Goal: Task Accomplishment & Management: Manage account settings

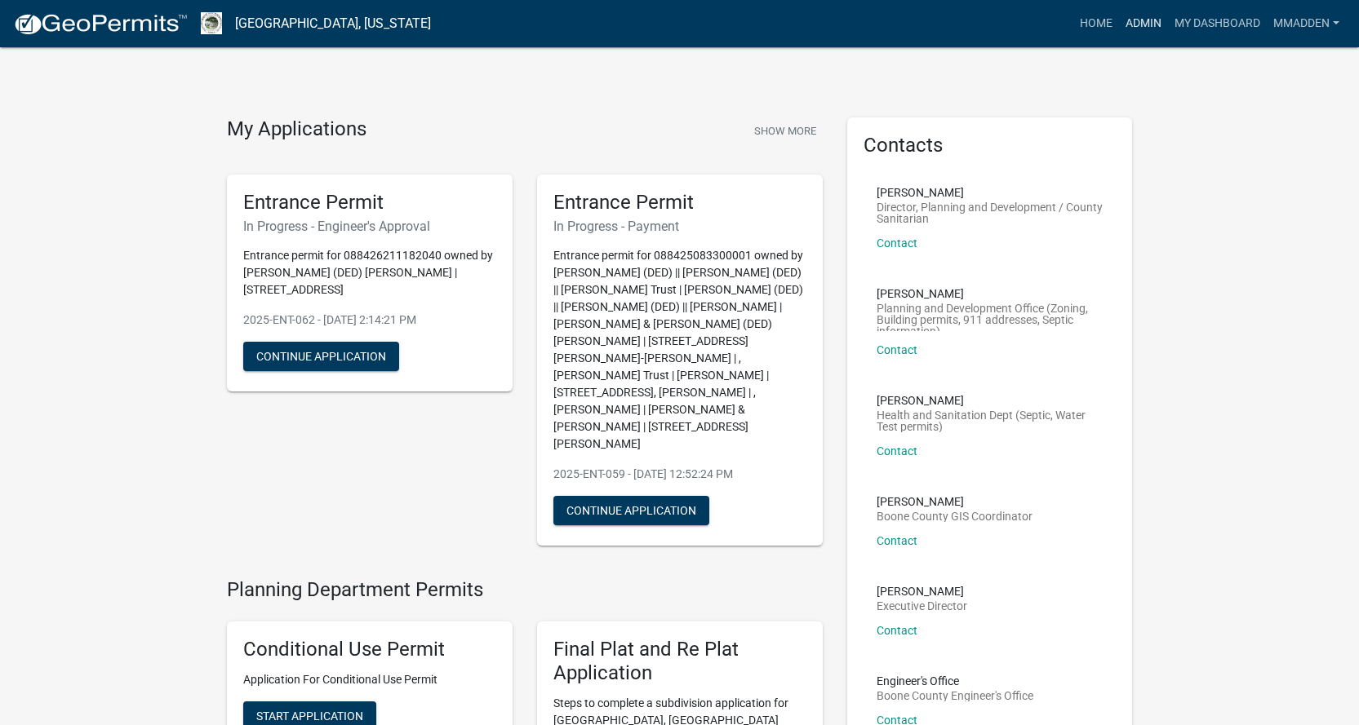
click at [1140, 19] on link "Admin" at bounding box center [1143, 23] width 49 height 31
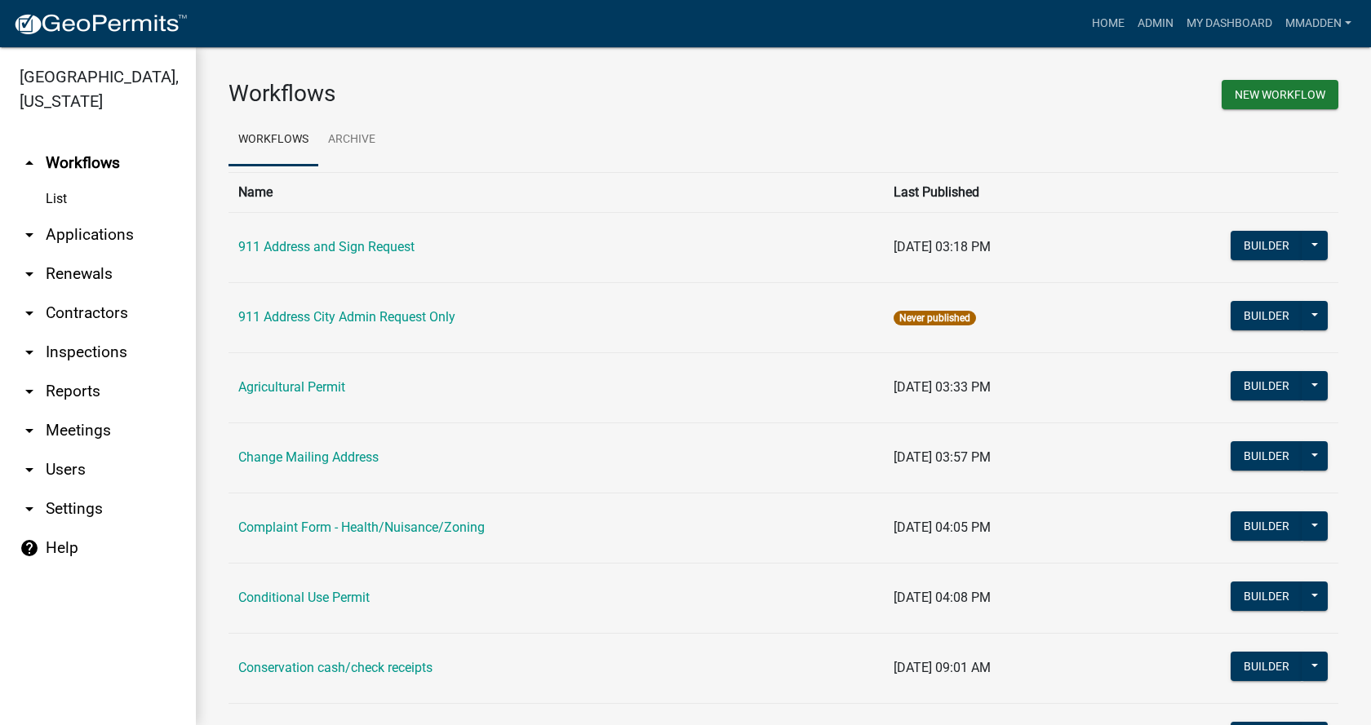
click at [68, 215] on link "arrow_drop_down Applications" at bounding box center [98, 234] width 196 height 39
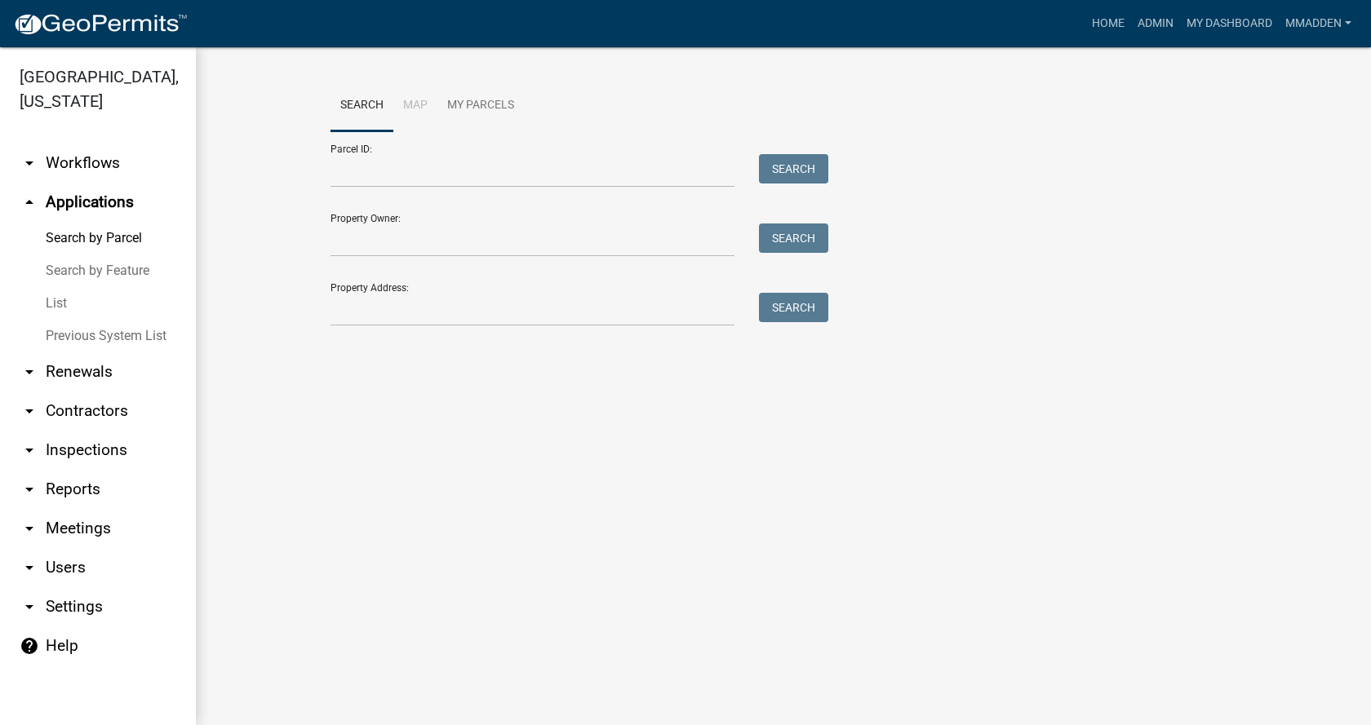
click at [57, 287] on link "List" at bounding box center [98, 303] width 196 height 33
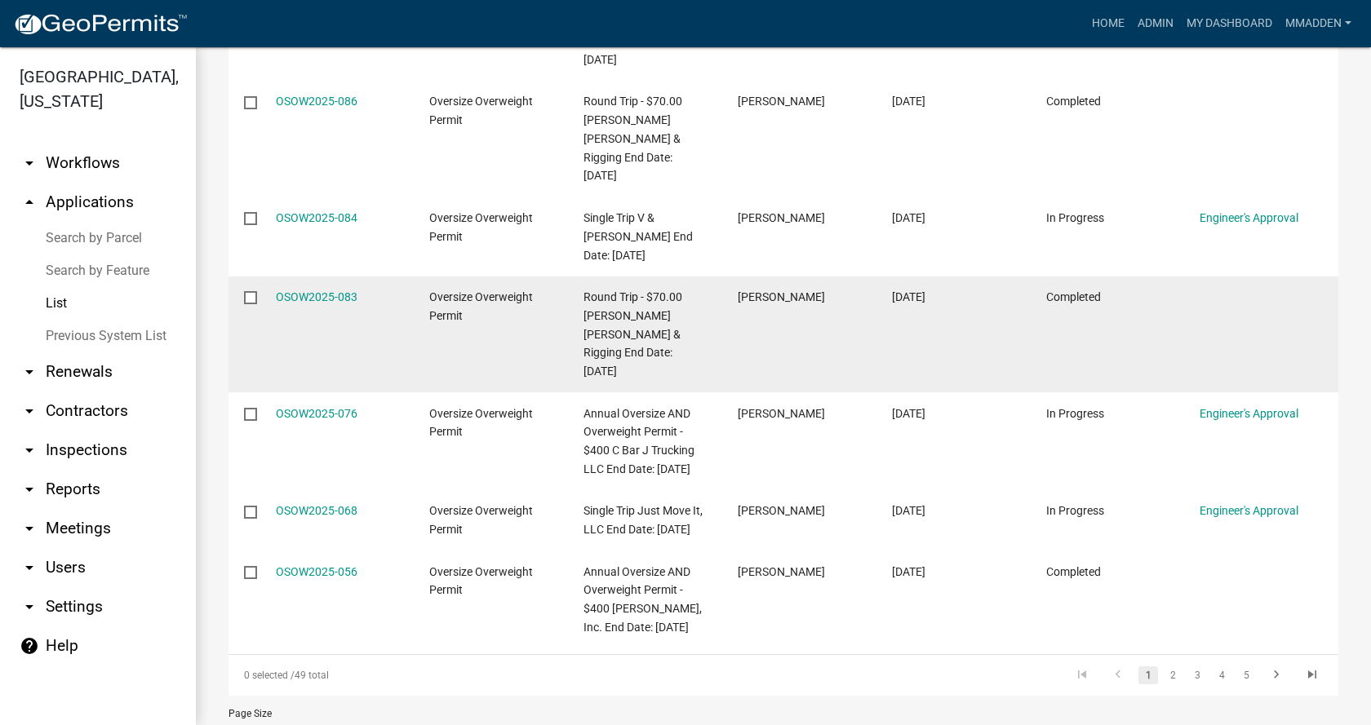
scroll to position [630, 0]
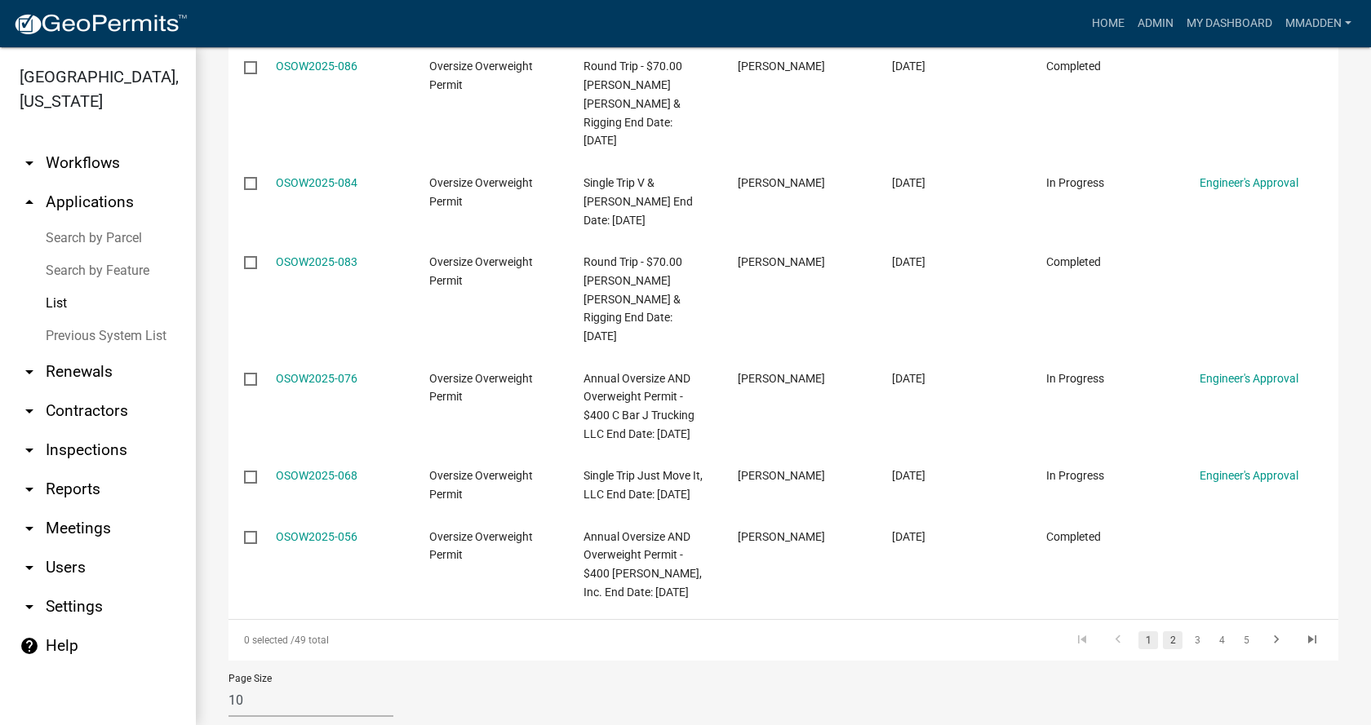
click at [1163, 632] on link "2" at bounding box center [1173, 641] width 20 height 18
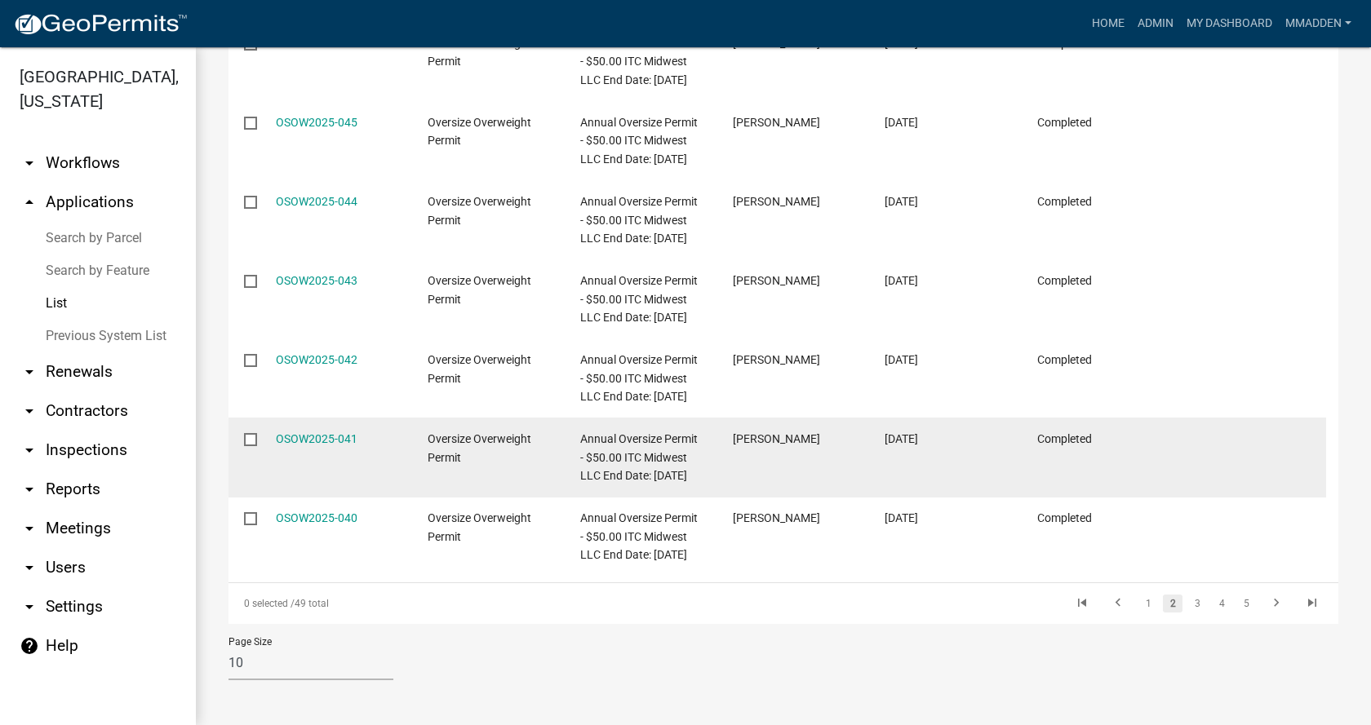
scroll to position [742, 0]
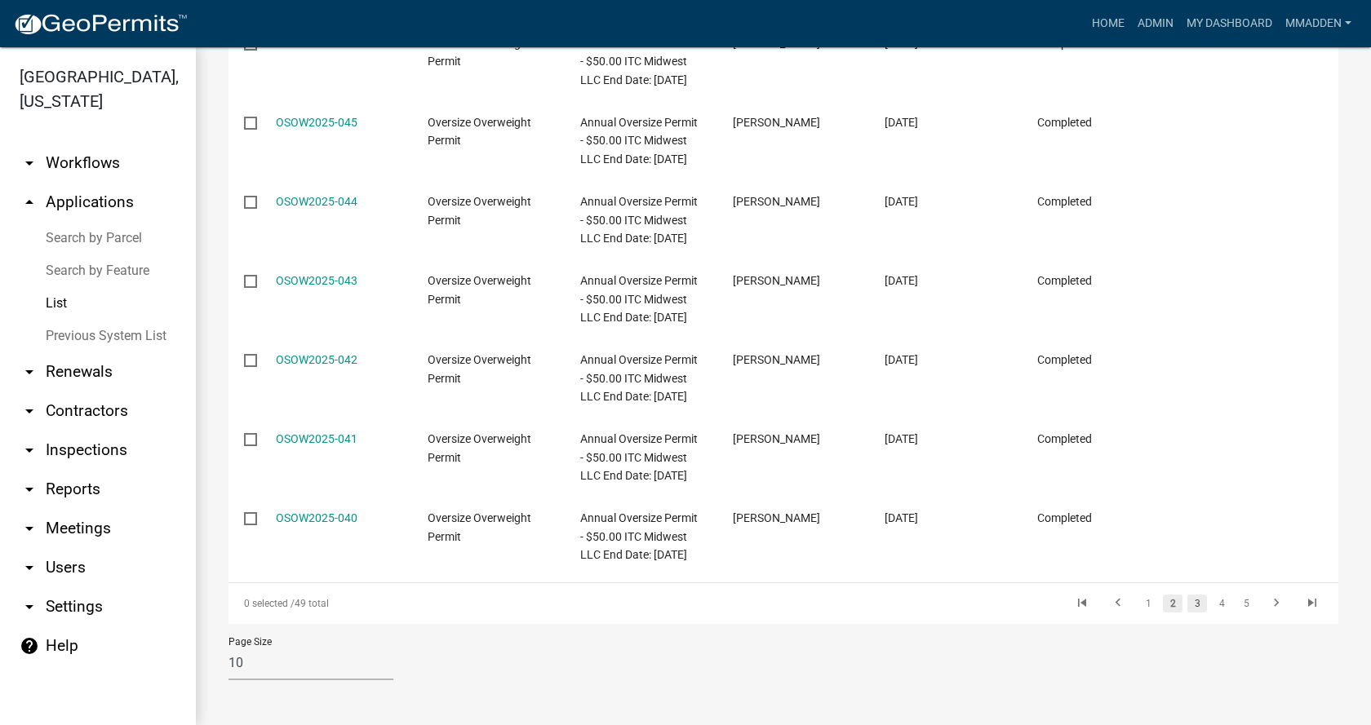
click at [1187, 603] on link "3" at bounding box center [1197, 604] width 20 height 18
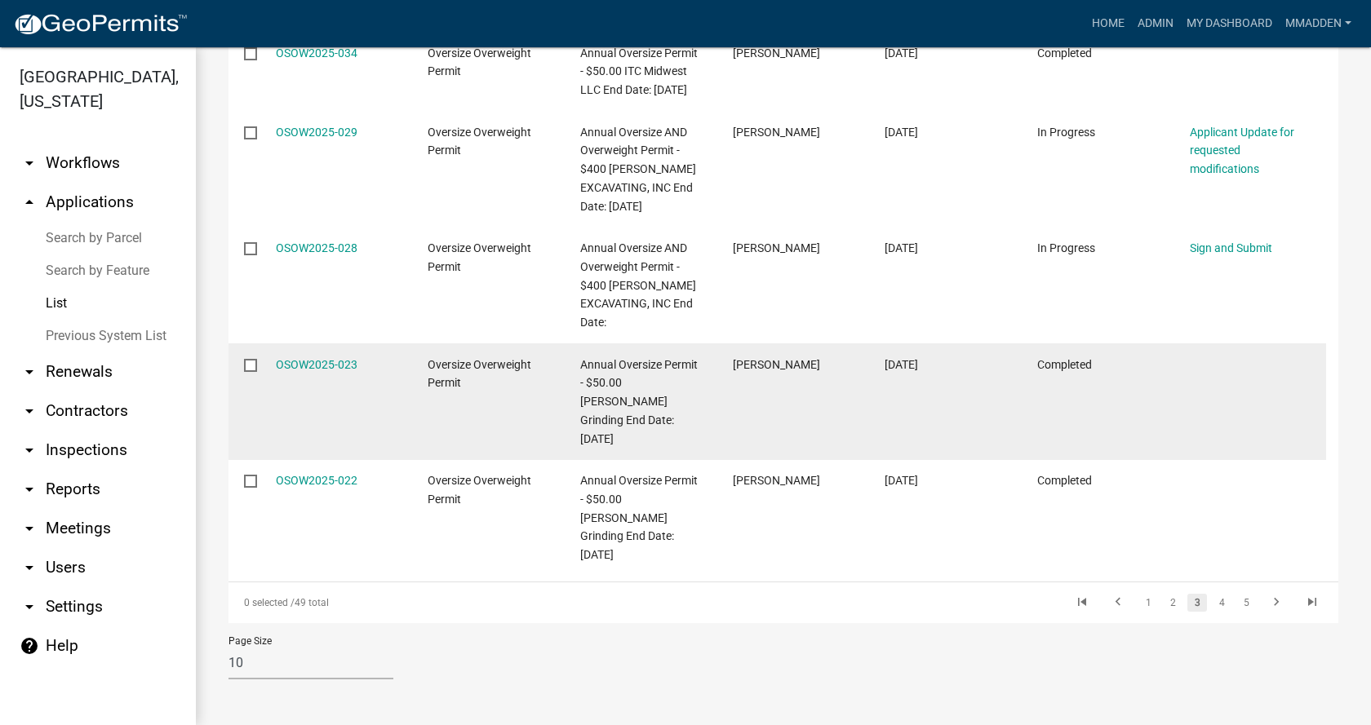
scroll to position [797, 0]
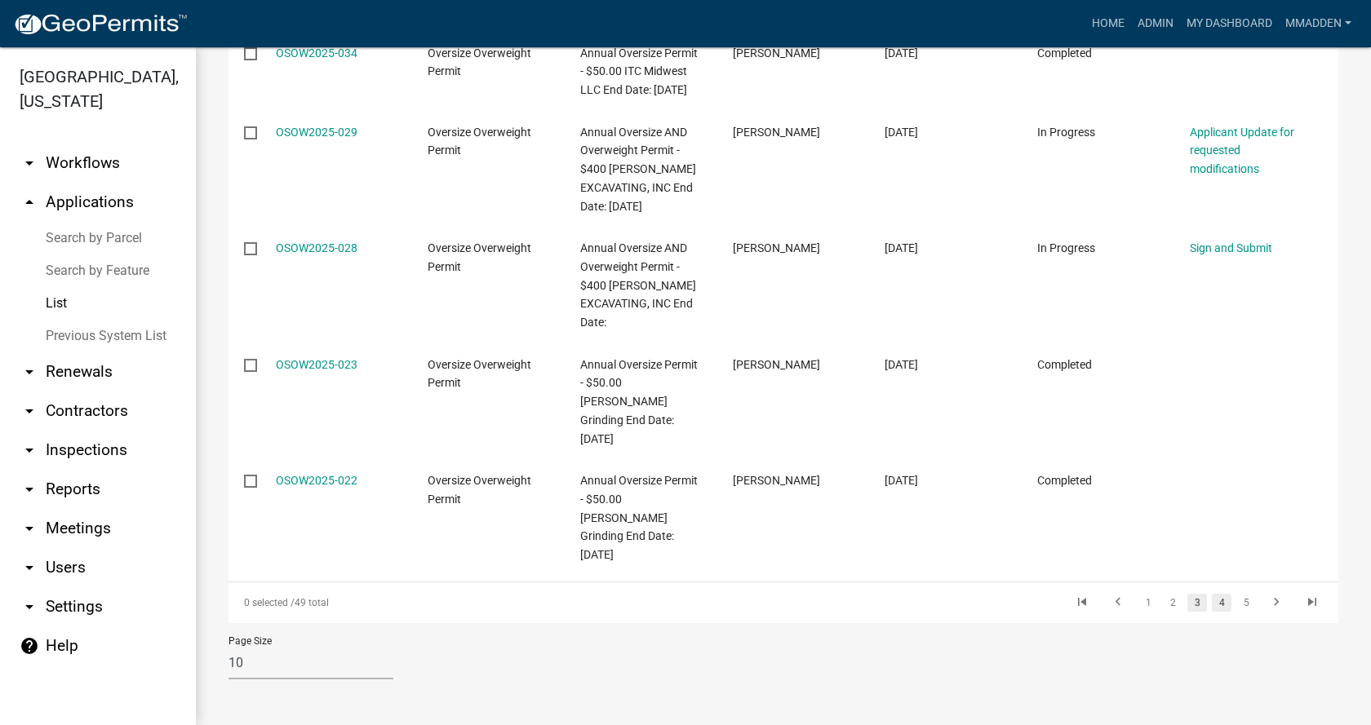
click at [1212, 601] on link "4" at bounding box center [1222, 603] width 20 height 18
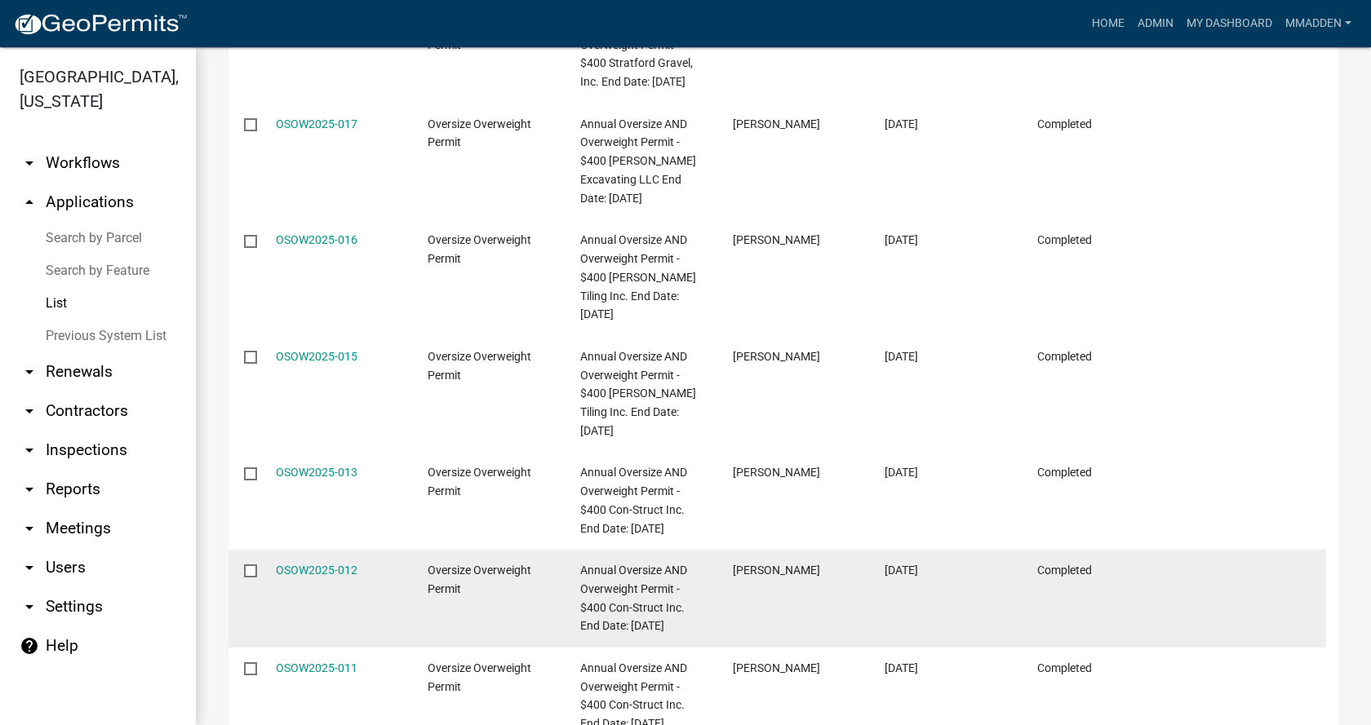
scroll to position [797, 0]
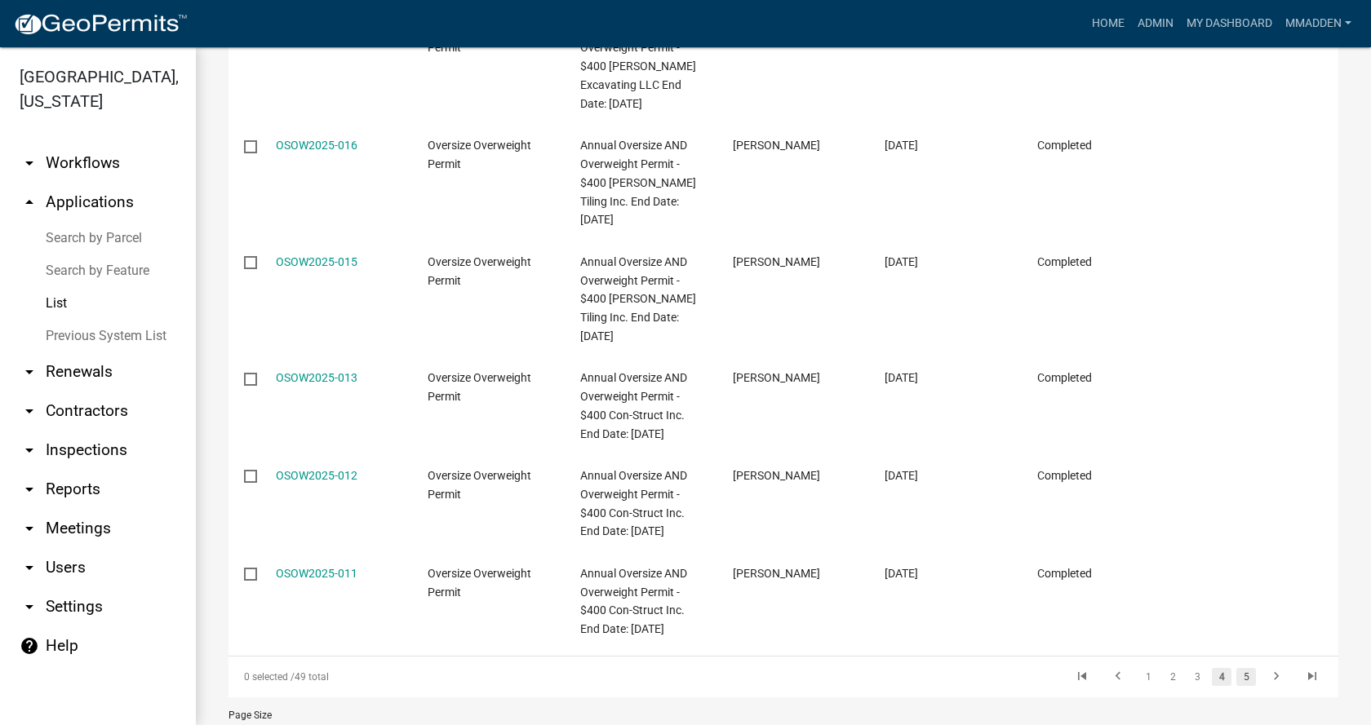
click at [1237, 668] on link "5" at bounding box center [1246, 677] width 20 height 18
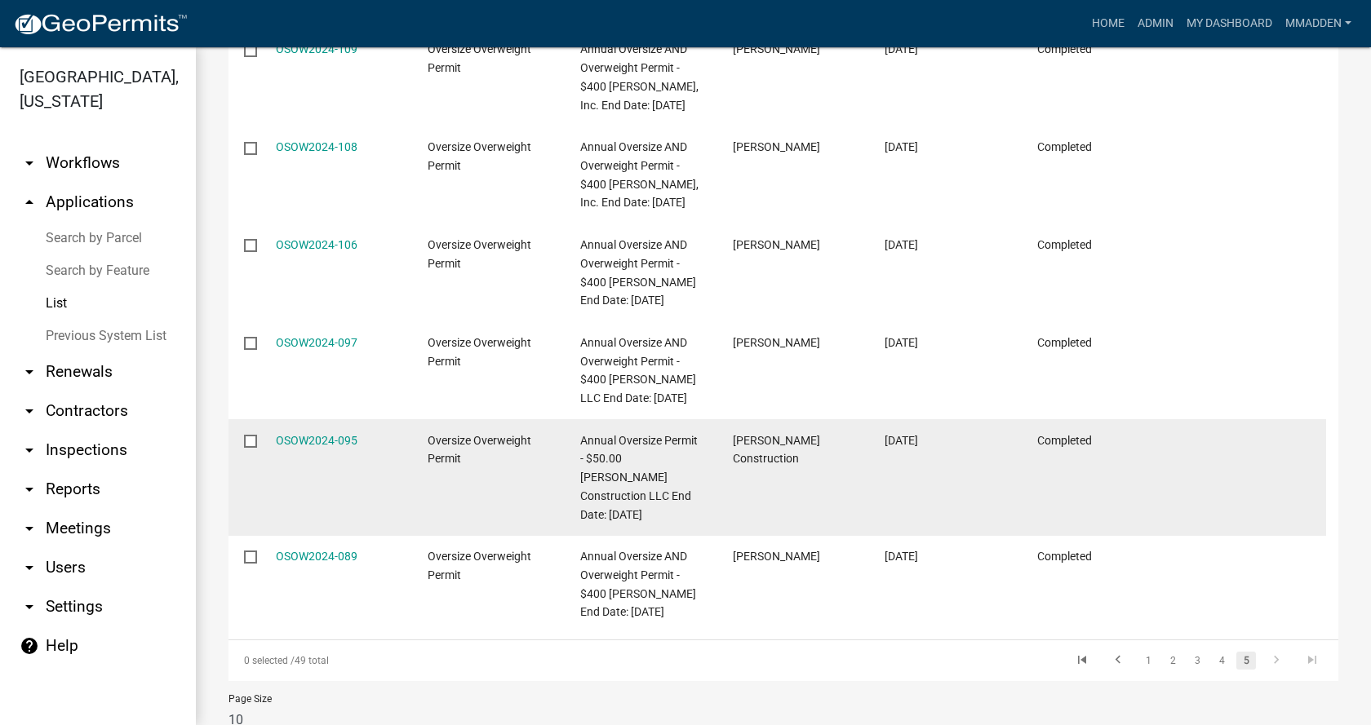
scroll to position [681, 0]
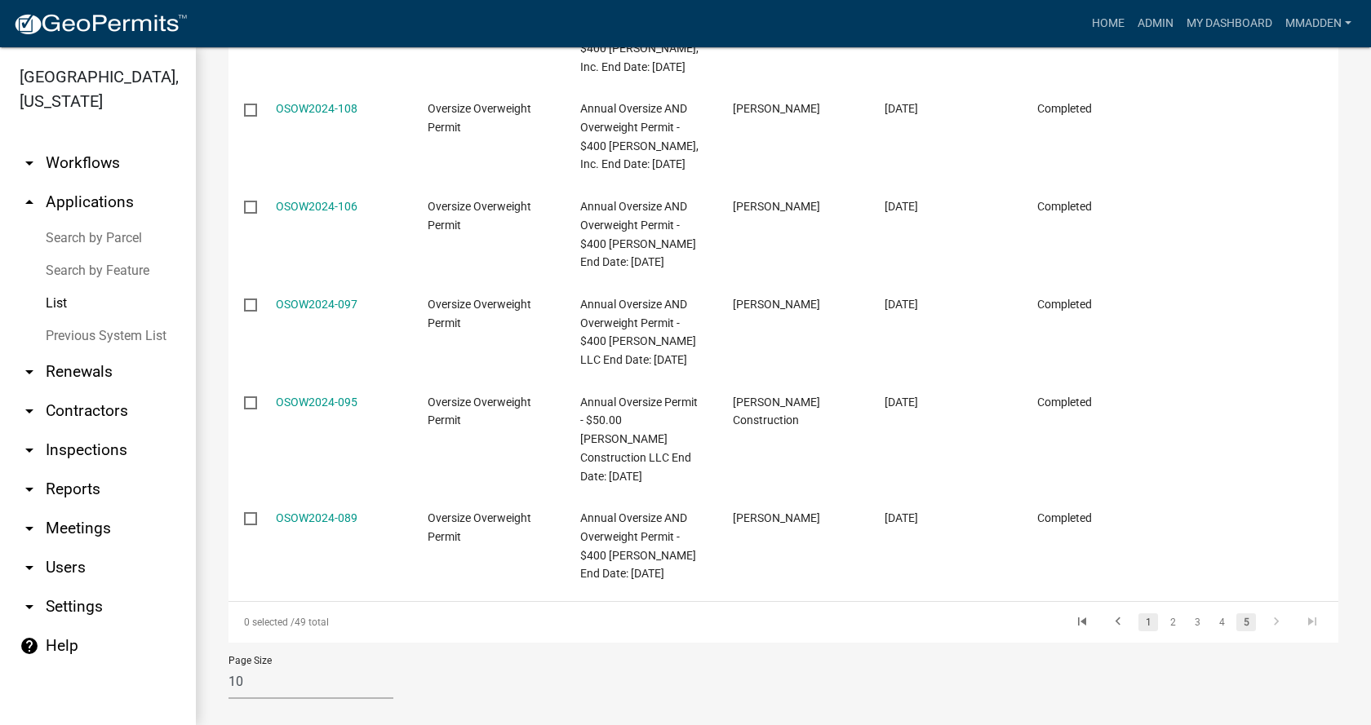
click at [1138, 614] on link "1" at bounding box center [1148, 623] width 20 height 18
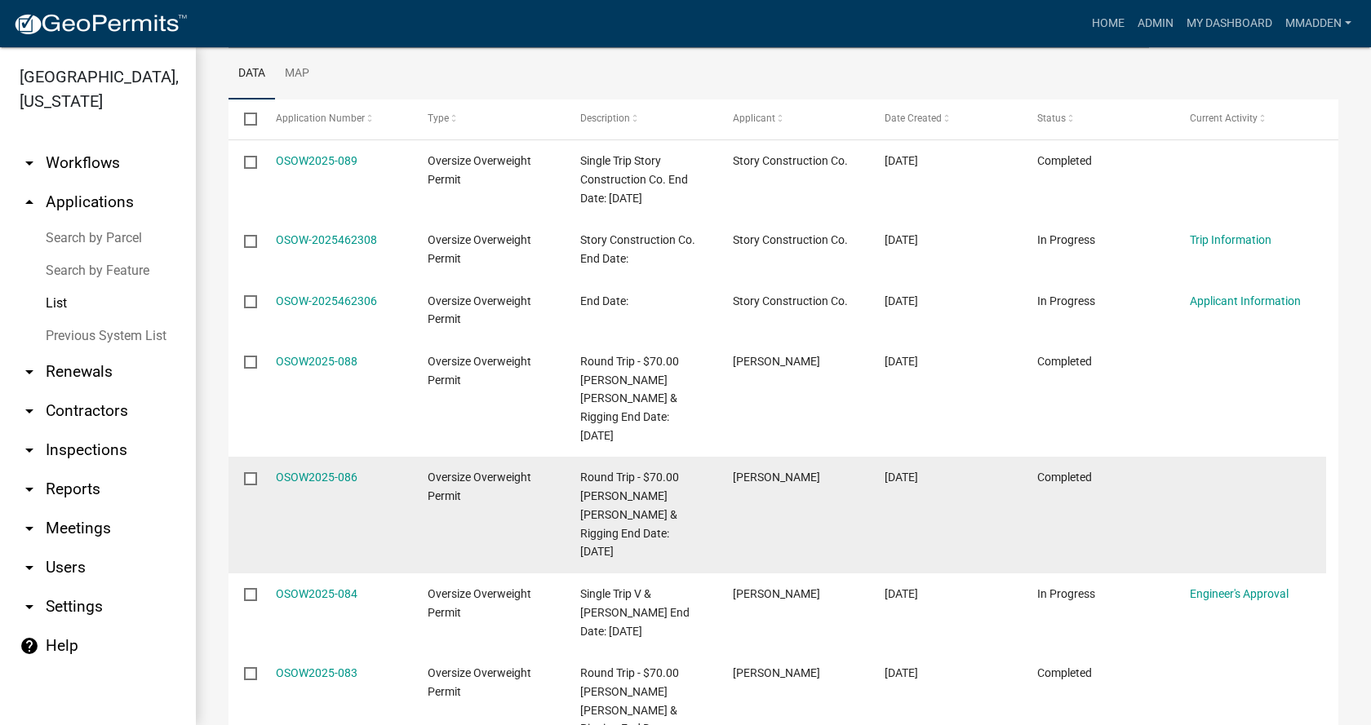
scroll to position [180, 0]
